Goal: Transaction & Acquisition: Purchase product/service

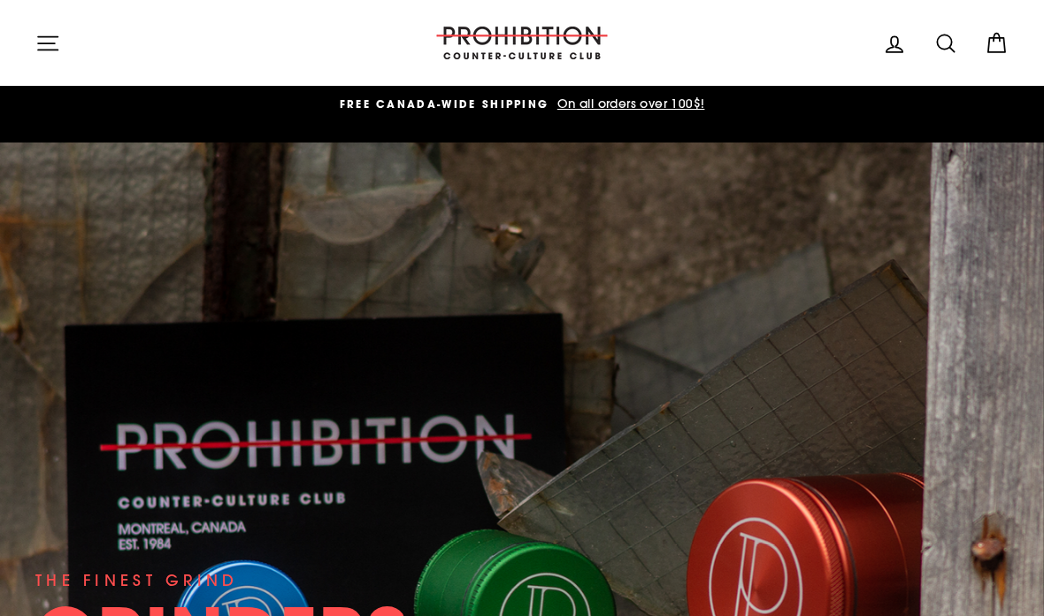
click at [42, 35] on icon "button" at bounding box center [47, 43] width 25 height 25
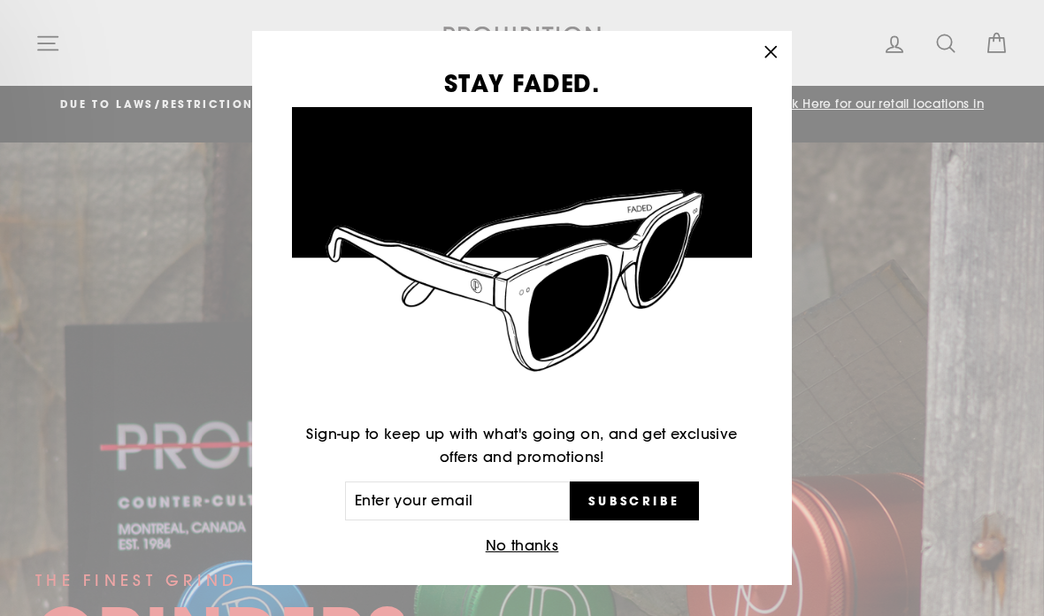
click at [773, 47] on icon "button" at bounding box center [770, 52] width 25 height 25
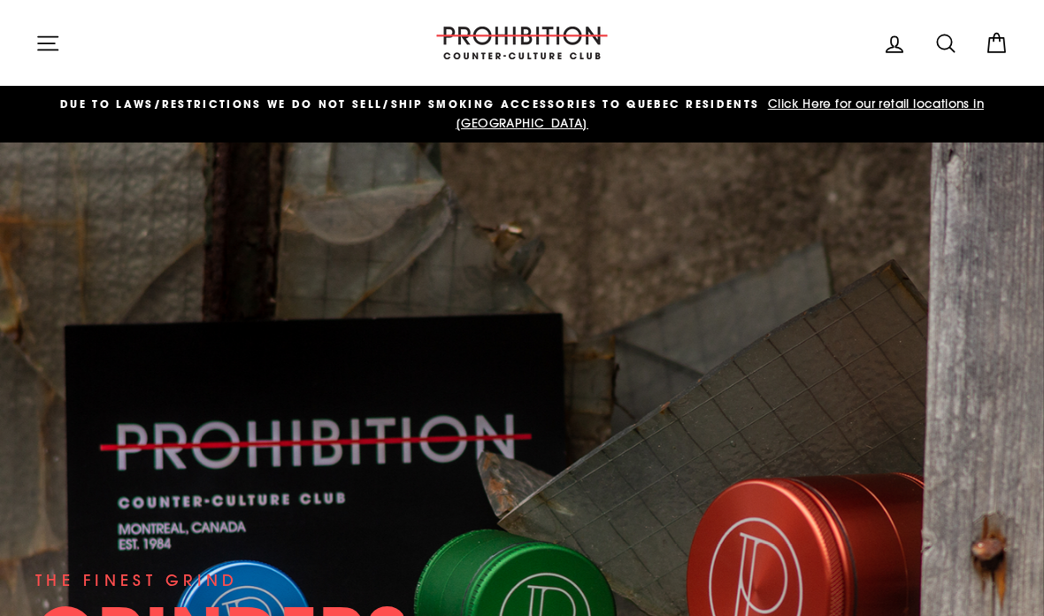
click at [49, 32] on icon "button" at bounding box center [47, 43] width 25 height 25
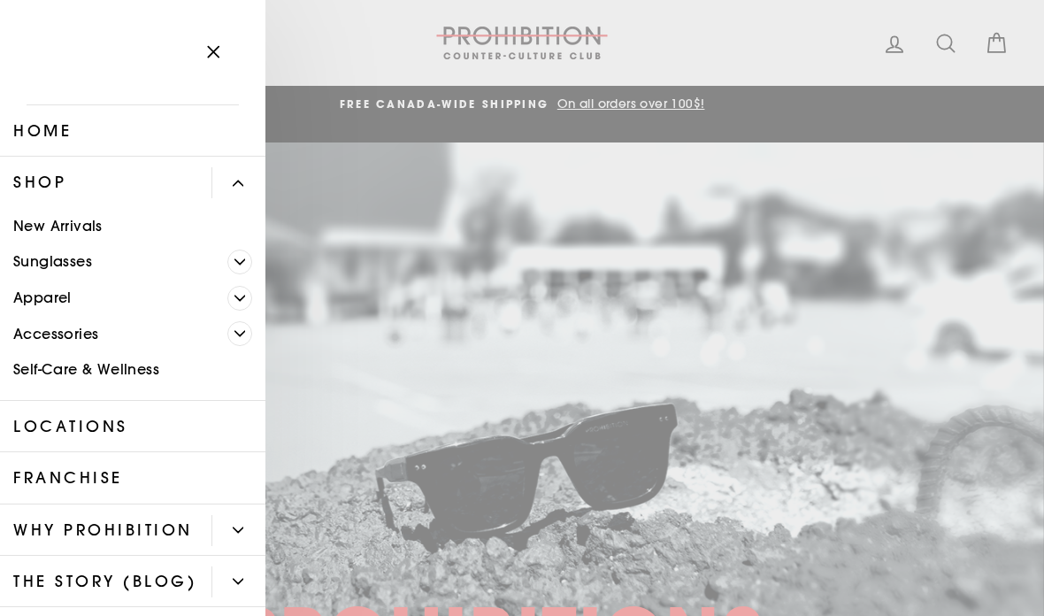
click at [235, 328] on icon "Primary" at bounding box center [240, 333] width 11 height 11
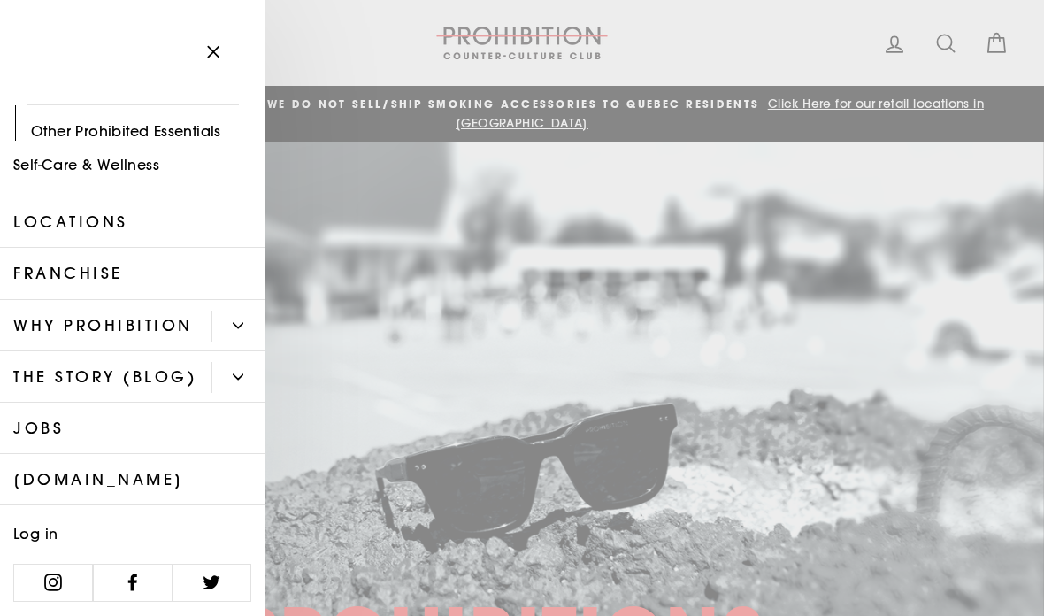
scroll to position [344, 0]
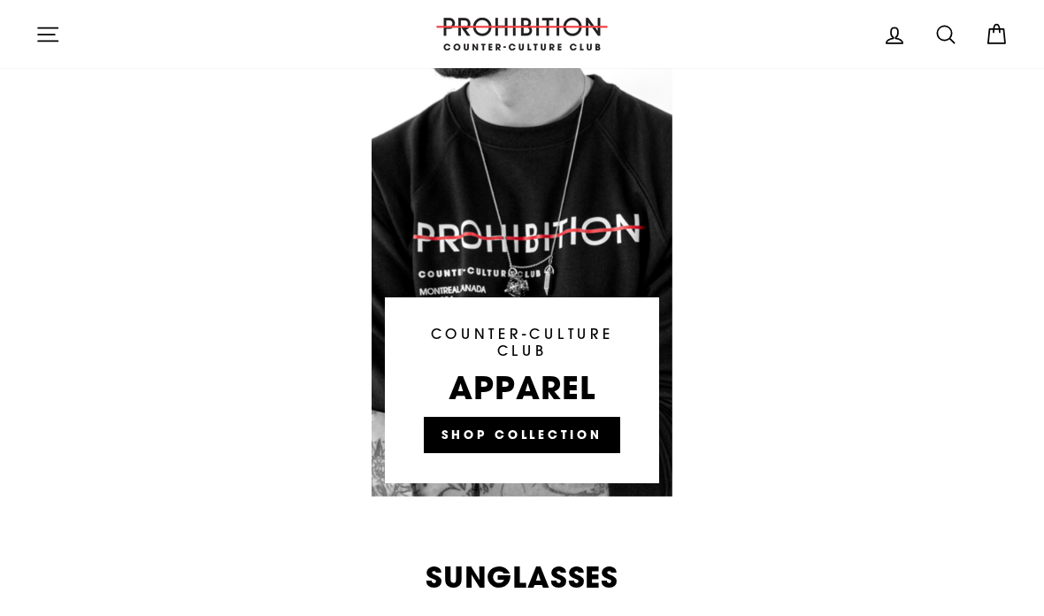
scroll to position [1928, 0]
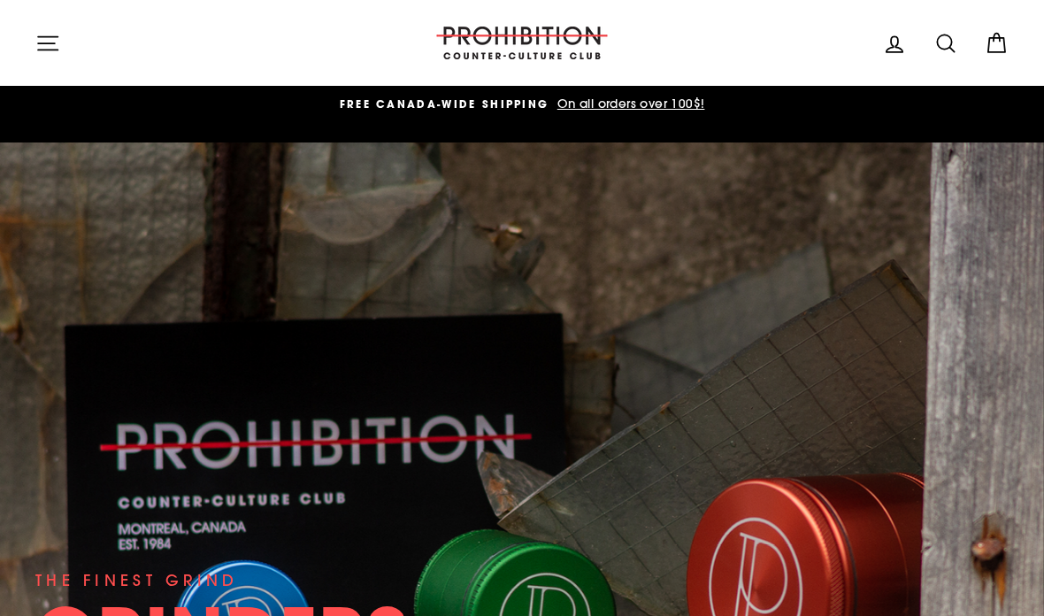
click at [945, 45] on icon at bounding box center [946, 43] width 25 height 25
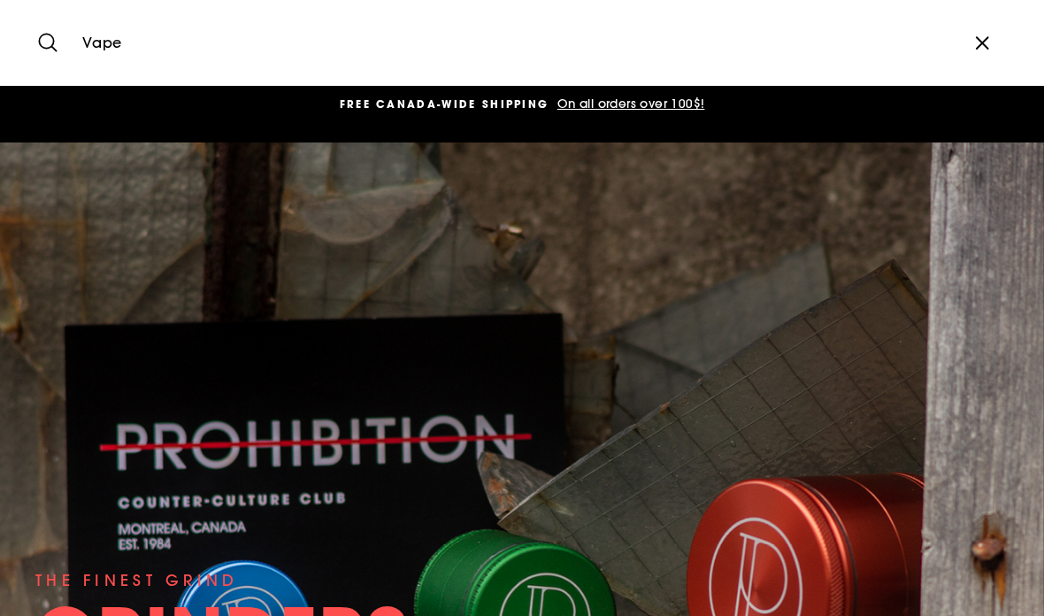
type input "Vape"
click at [54, 42] on button "Search" at bounding box center [54, 42] width 38 height 59
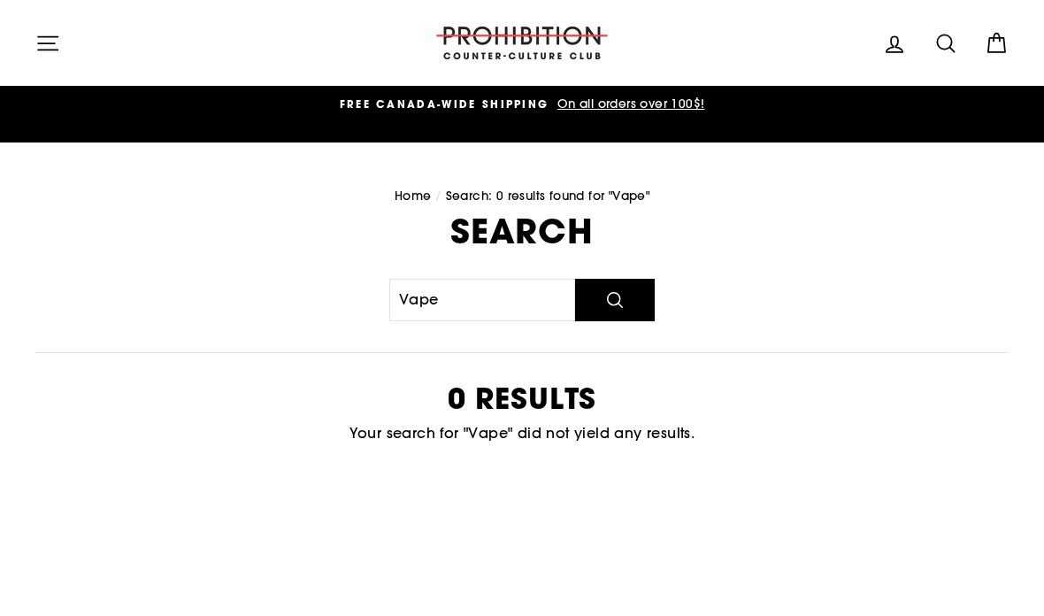
click at [31, 40] on button "Site navigation" at bounding box center [48, 43] width 46 height 38
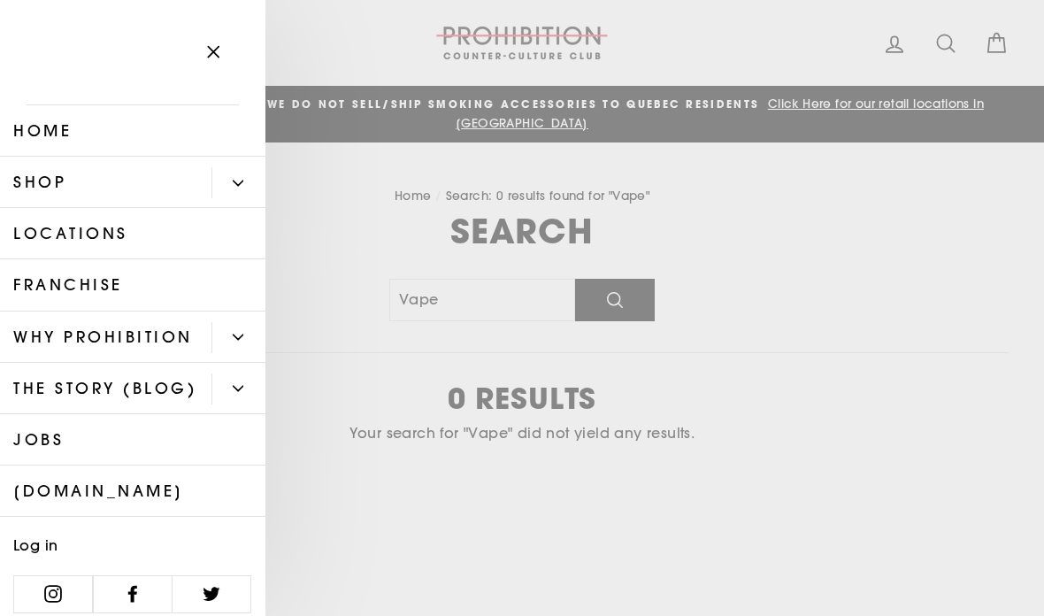
click at [52, 171] on link "Shop" at bounding box center [106, 182] width 212 height 51
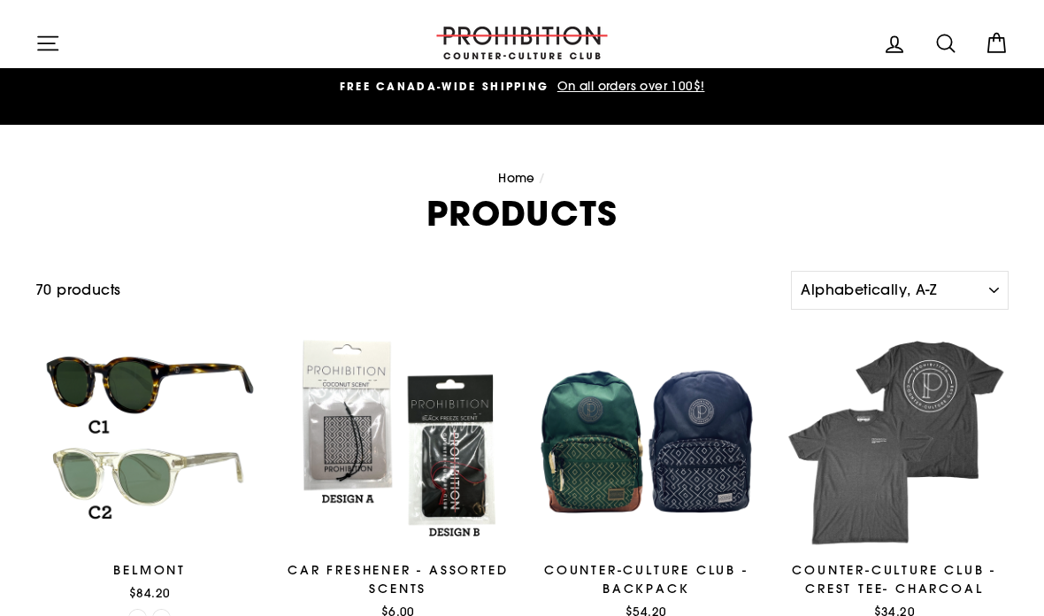
click at [558, 39] on img at bounding box center [522, 43] width 177 height 33
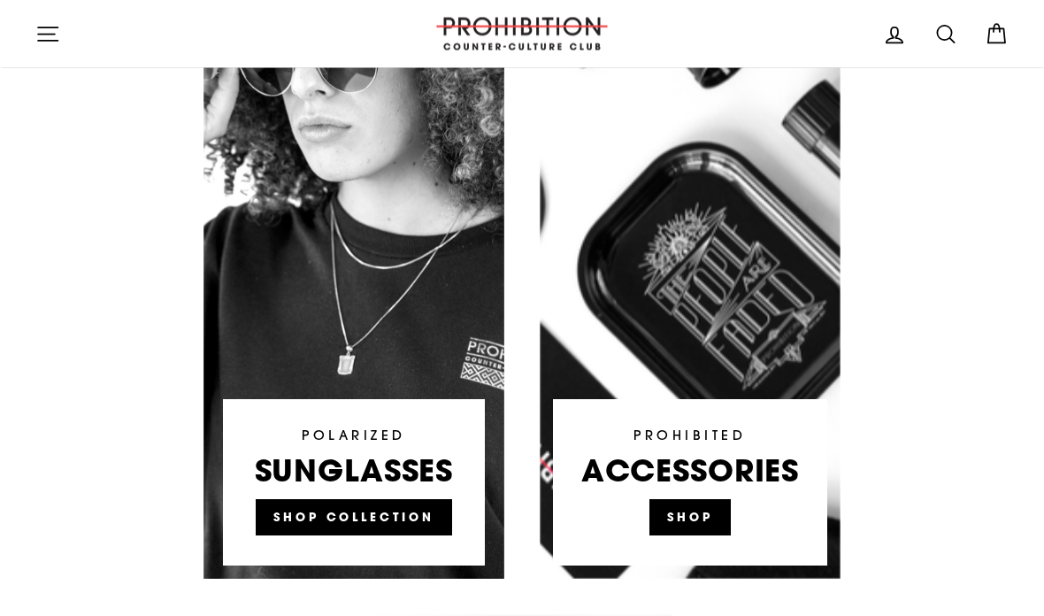
scroll to position [1157, 0]
click at [680, 509] on link at bounding box center [690, 242] width 301 height 673
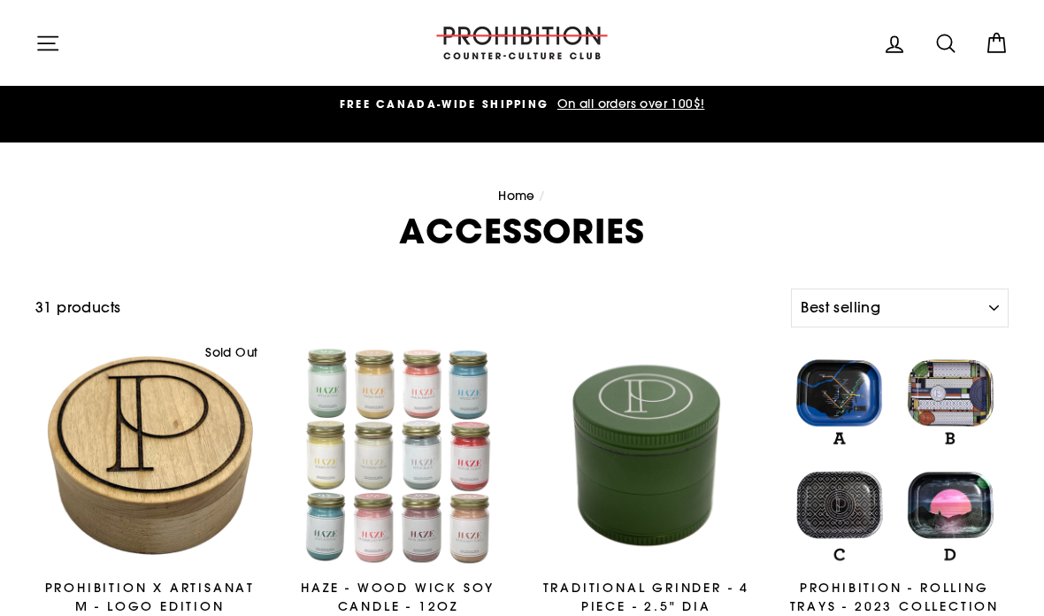
select select "best-selling"
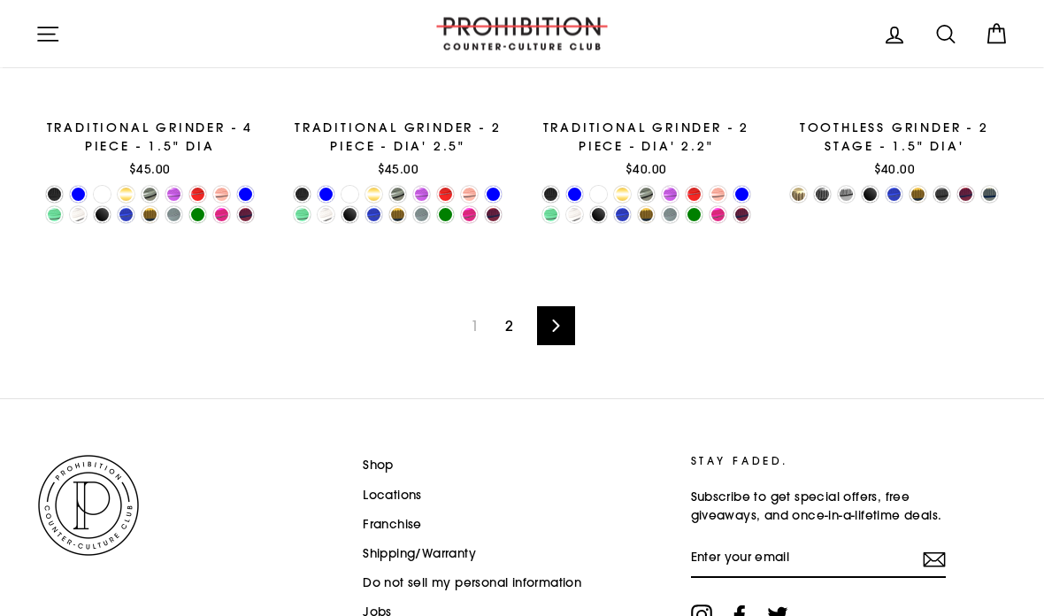
scroll to position [2678, 0]
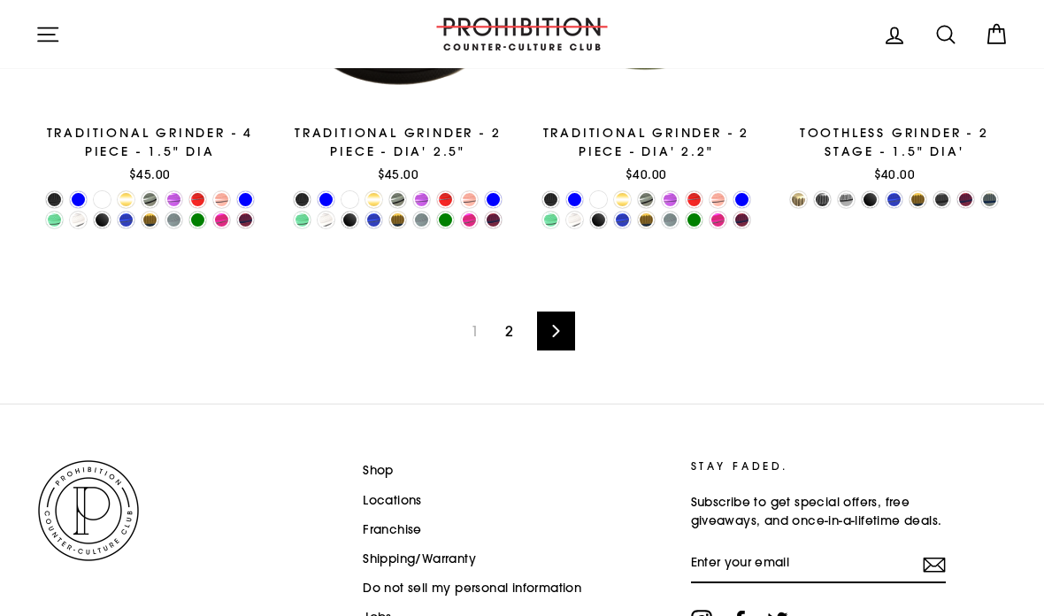
click at [383, 469] on link "Shop" at bounding box center [378, 471] width 31 height 27
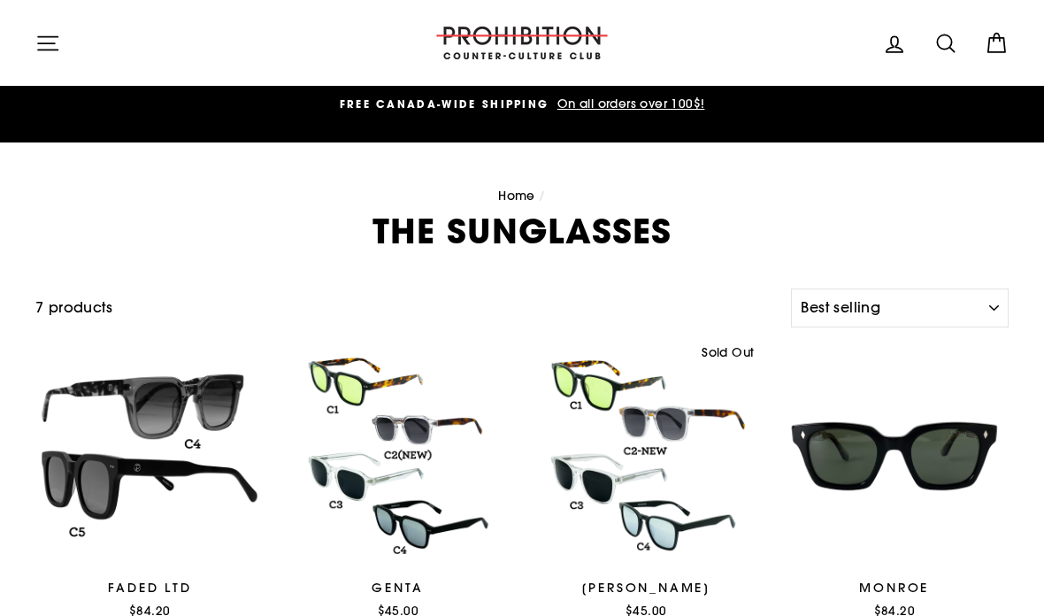
select select "best-selling"
